Goal: Find specific page/section: Find specific page/section

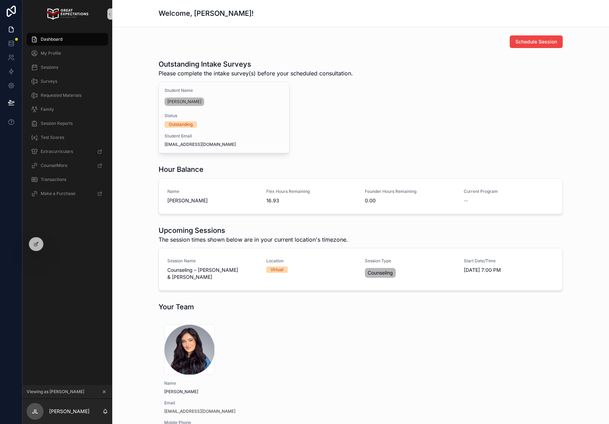
scroll to position [10, 0]
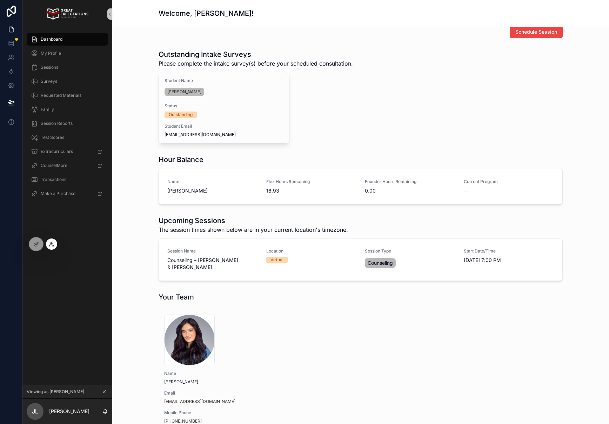
click at [53, 246] on icon at bounding box center [52, 244] width 6 height 6
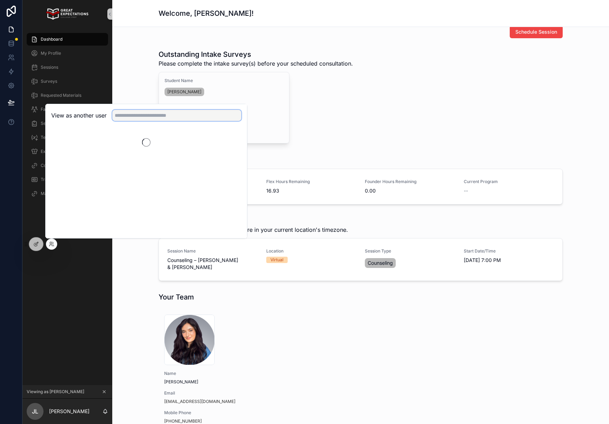
click at [157, 116] on input "text" at bounding box center [176, 115] width 129 height 11
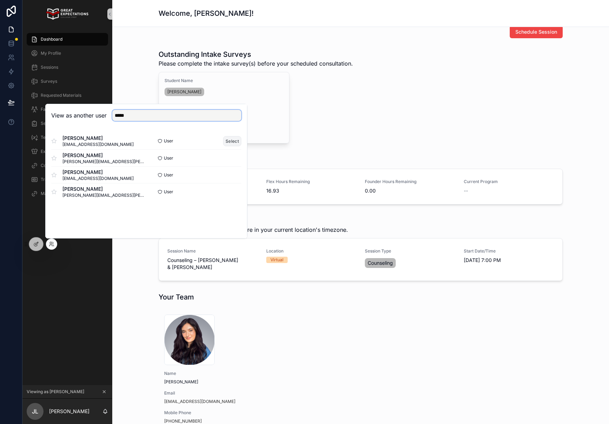
type input "*****"
click at [236, 138] on button "Select" at bounding box center [232, 141] width 18 height 10
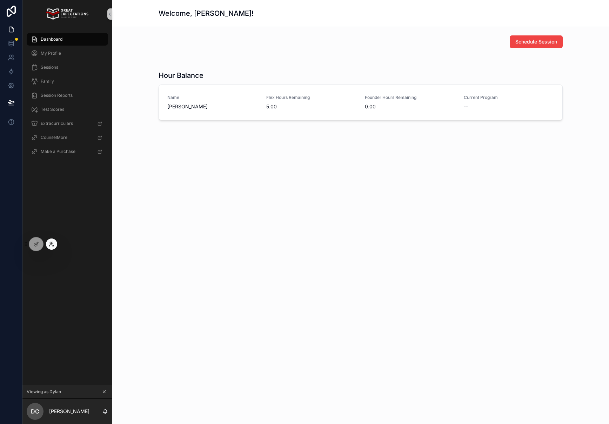
click at [52, 246] on icon at bounding box center [50, 245] width 3 height 1
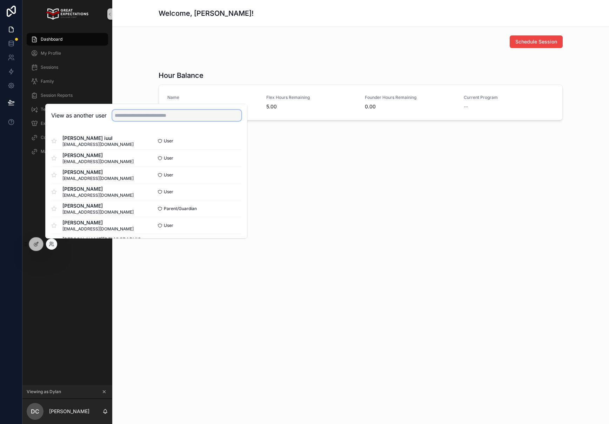
click at [152, 113] on input "text" at bounding box center [176, 115] width 129 height 11
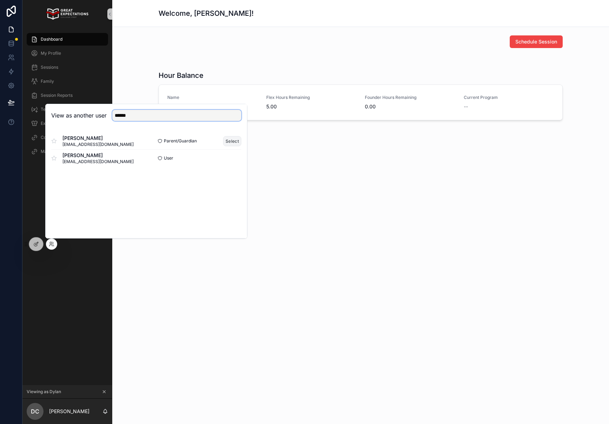
type input "******"
click at [234, 139] on button "Select" at bounding box center [232, 141] width 18 height 10
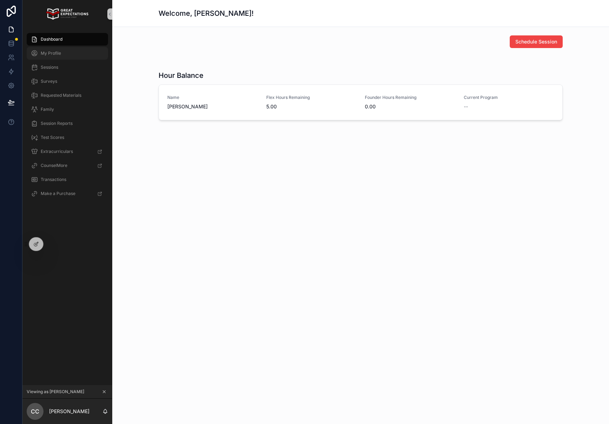
click at [32, 53] on icon "scrollable content" at bounding box center [34, 53] width 7 height 7
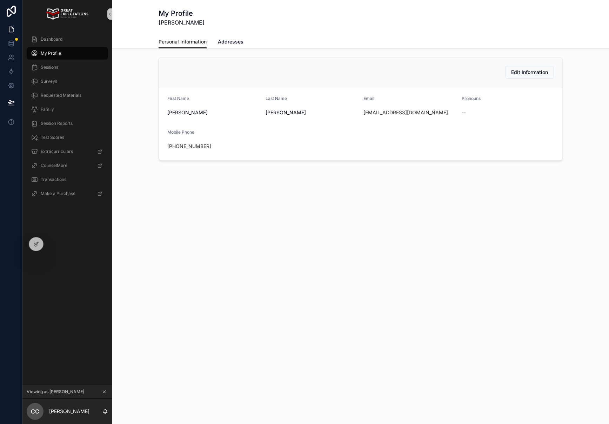
click at [247, 39] on div "Personal Information Addresses" at bounding box center [361, 41] width 404 height 13
click at [228, 41] on span "Addresses" at bounding box center [231, 41] width 26 height 7
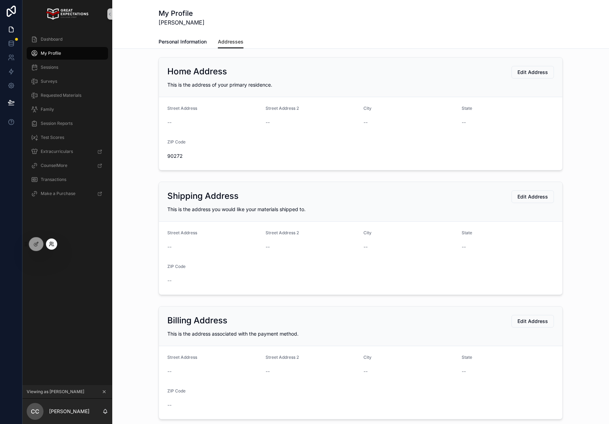
click at [50, 242] on icon at bounding box center [51, 243] width 2 height 2
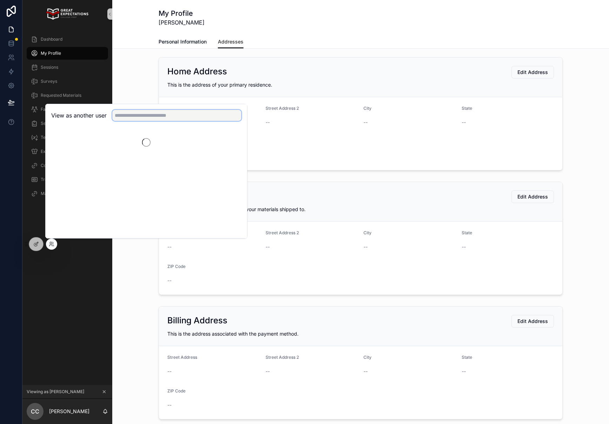
click at [155, 116] on input "text" at bounding box center [176, 115] width 129 height 11
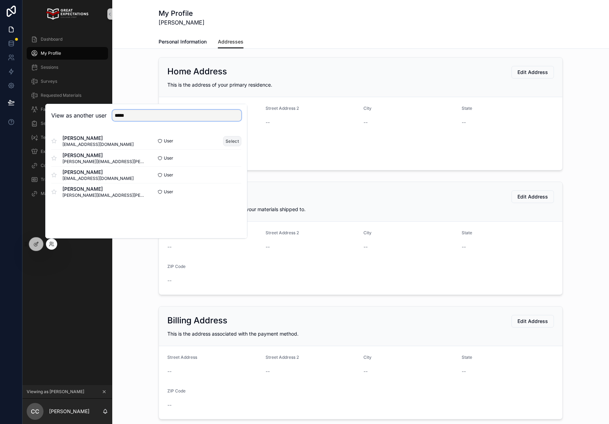
type input "*****"
click at [229, 141] on button "Select" at bounding box center [232, 141] width 18 height 10
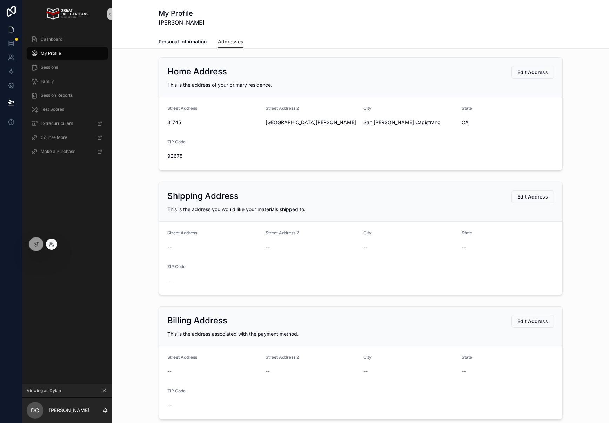
click at [46, 243] on div at bounding box center [51, 244] width 11 height 11
click at [53, 245] on icon at bounding box center [53, 245] width 1 height 1
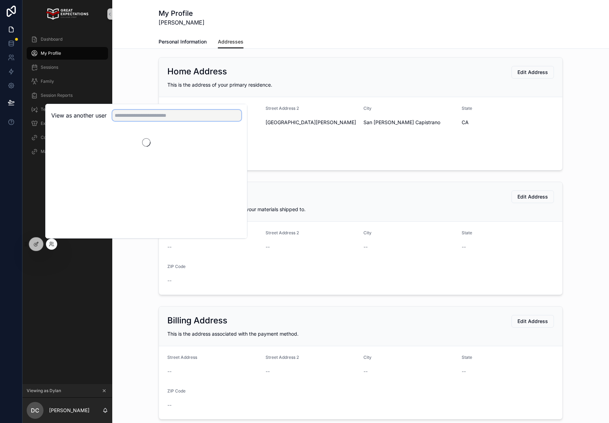
click at [160, 116] on input "text" at bounding box center [176, 115] width 129 height 11
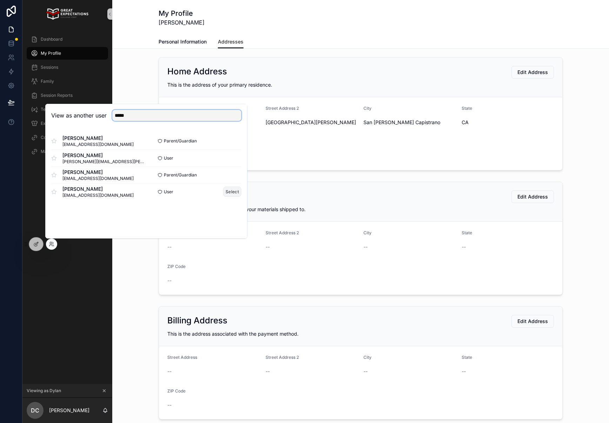
type input "*****"
click at [224, 190] on button "Select" at bounding box center [232, 192] width 18 height 10
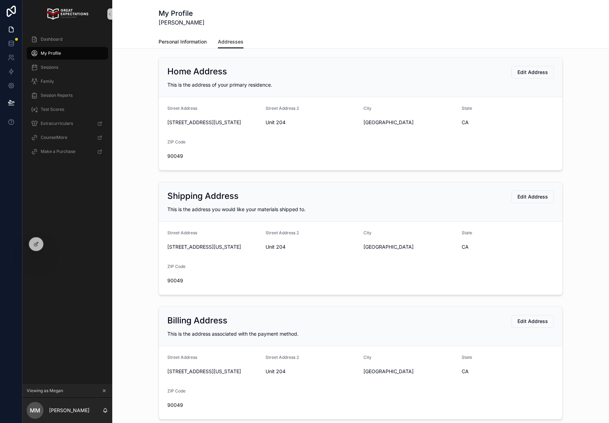
drag, startPoint x: 182, startPoint y: 42, endPoint x: 180, endPoint y: 47, distance: 5.5
click at [182, 42] on span "Personal Information" at bounding box center [183, 41] width 48 height 7
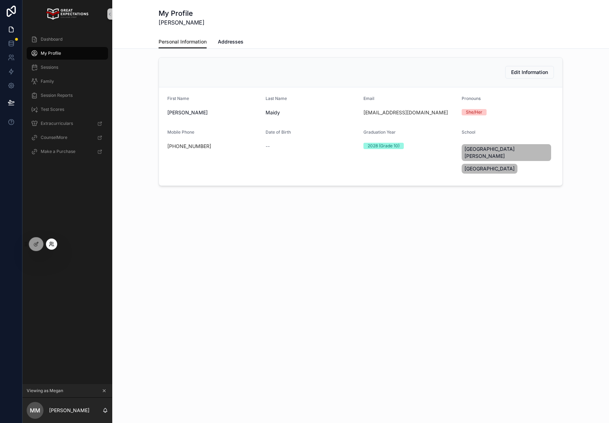
click at [52, 246] on icon at bounding box center [50, 245] width 3 height 1
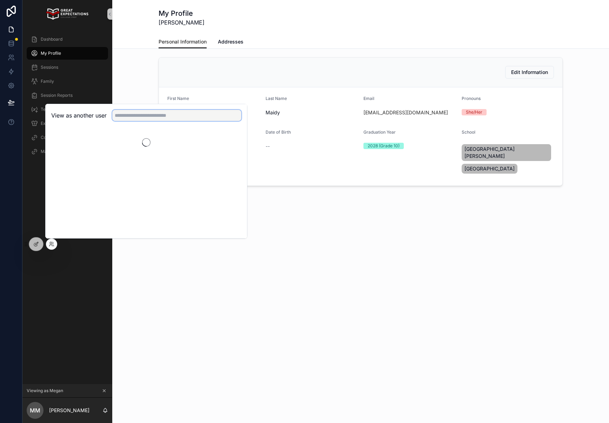
click at [148, 119] on input "text" at bounding box center [176, 115] width 129 height 11
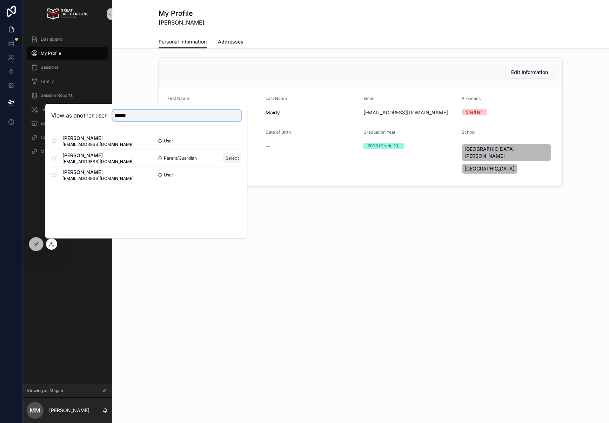
type input "******"
click at [229, 160] on button "Select" at bounding box center [232, 158] width 18 height 10
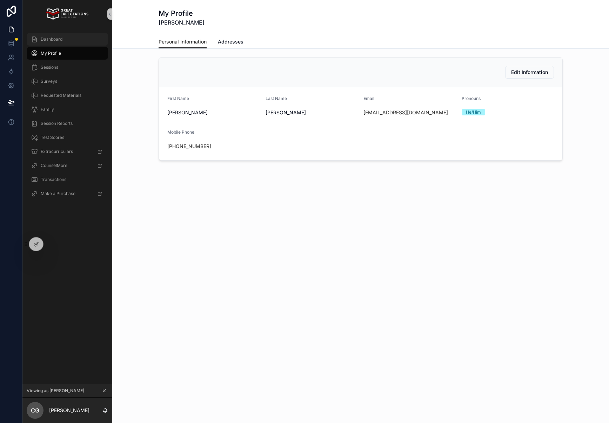
click at [59, 40] on span "Dashboard" at bounding box center [52, 39] width 22 height 6
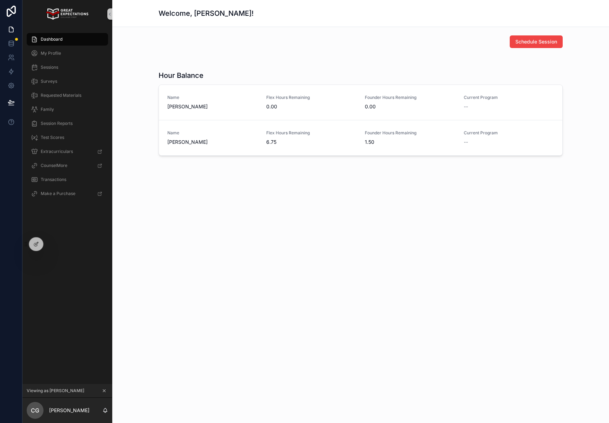
click at [60, 39] on span "Dashboard" at bounding box center [52, 39] width 22 height 6
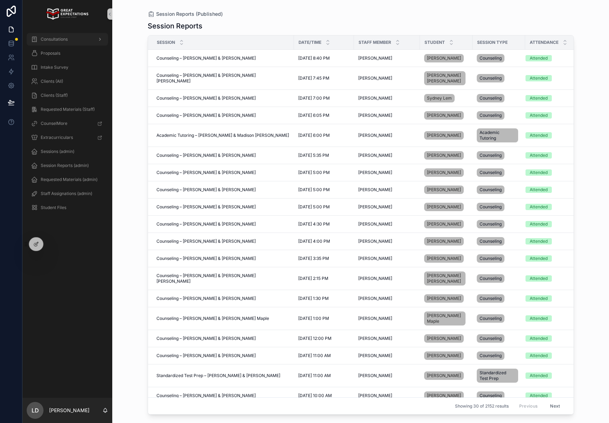
click at [63, 35] on div "Consultations" at bounding box center [67, 39] width 73 height 11
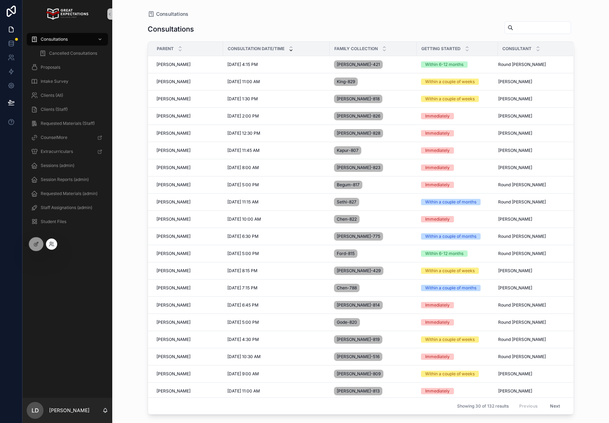
click at [47, 244] on div at bounding box center [51, 244] width 11 height 11
click at [51, 244] on icon at bounding box center [52, 244] width 6 height 6
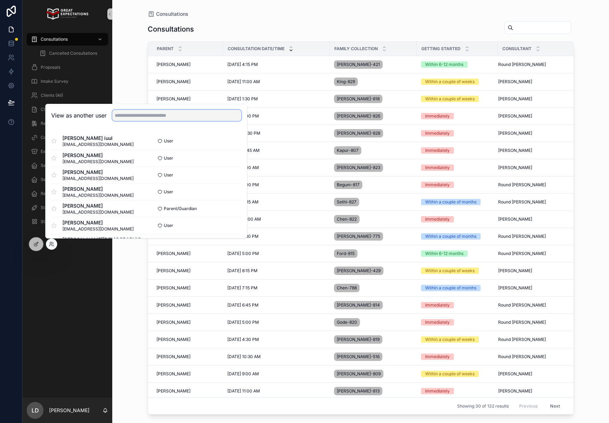
click at [151, 119] on input "text" at bounding box center [176, 115] width 129 height 11
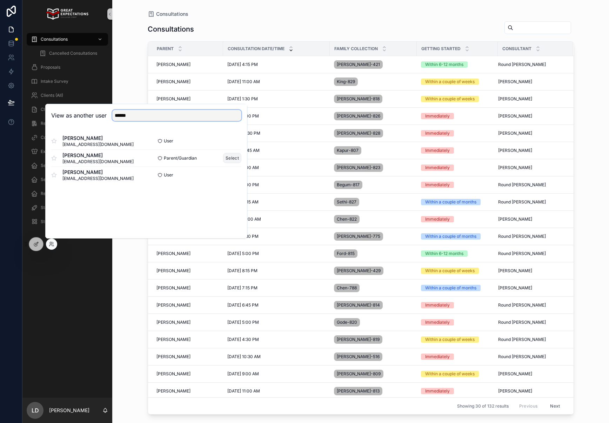
type input "******"
click at [233, 159] on button "Select" at bounding box center [232, 158] width 18 height 10
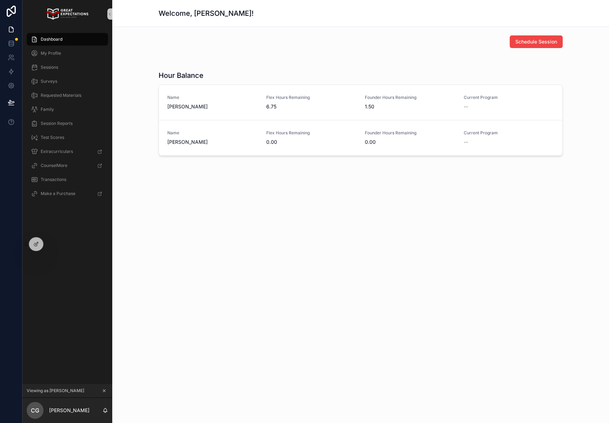
click at [72, 38] on div "Dashboard" at bounding box center [67, 39] width 73 height 11
click at [69, 51] on div "My Profile" at bounding box center [67, 53] width 73 height 11
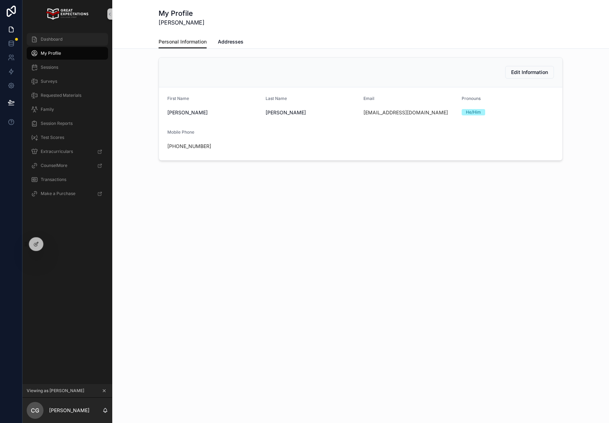
click at [69, 41] on div "Dashboard" at bounding box center [67, 39] width 73 height 11
